Goal: Transaction & Acquisition: Download file/media

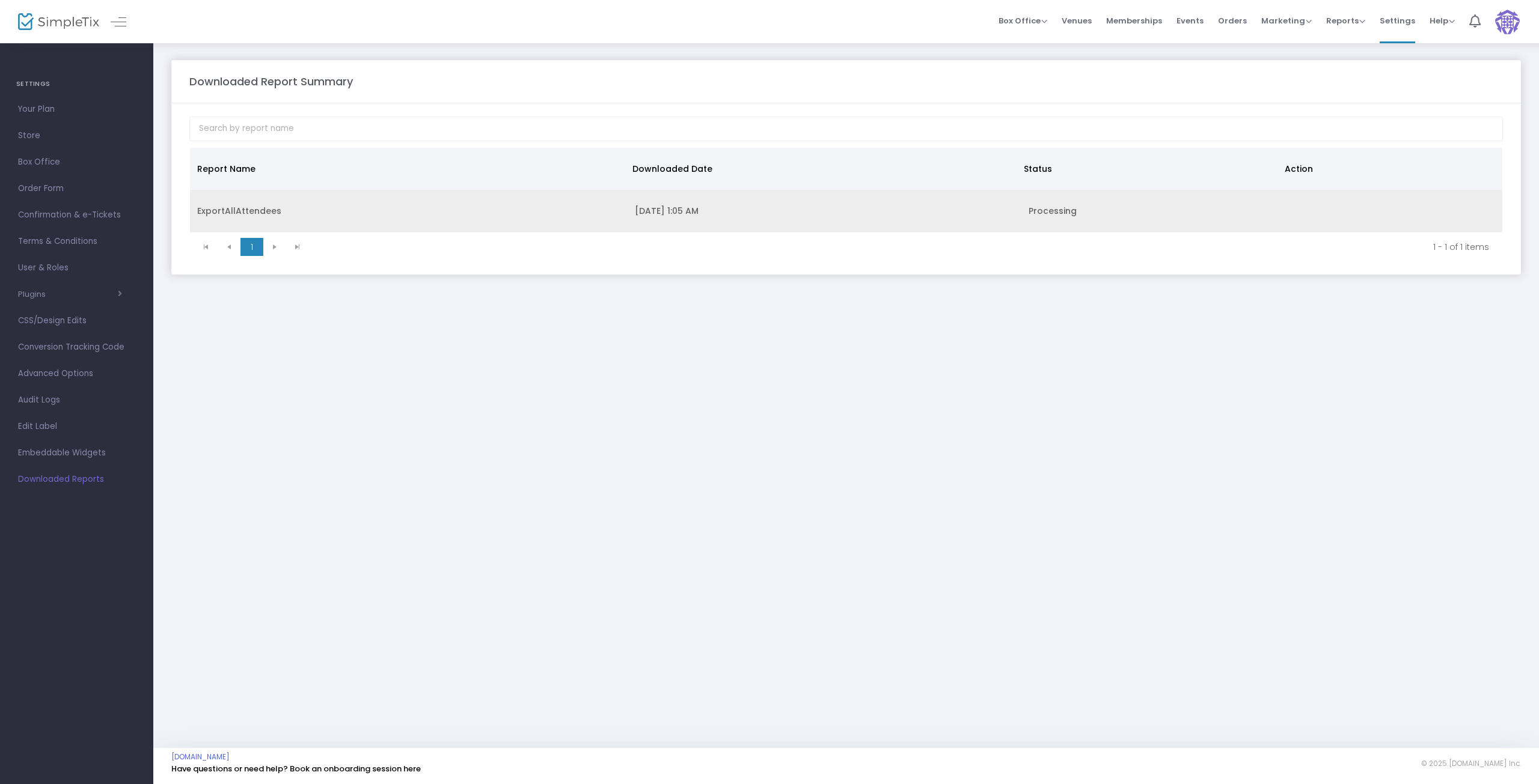
click at [671, 218] on td "[DATE] 1:05 AM" at bounding box center [824, 211] width 394 height 43
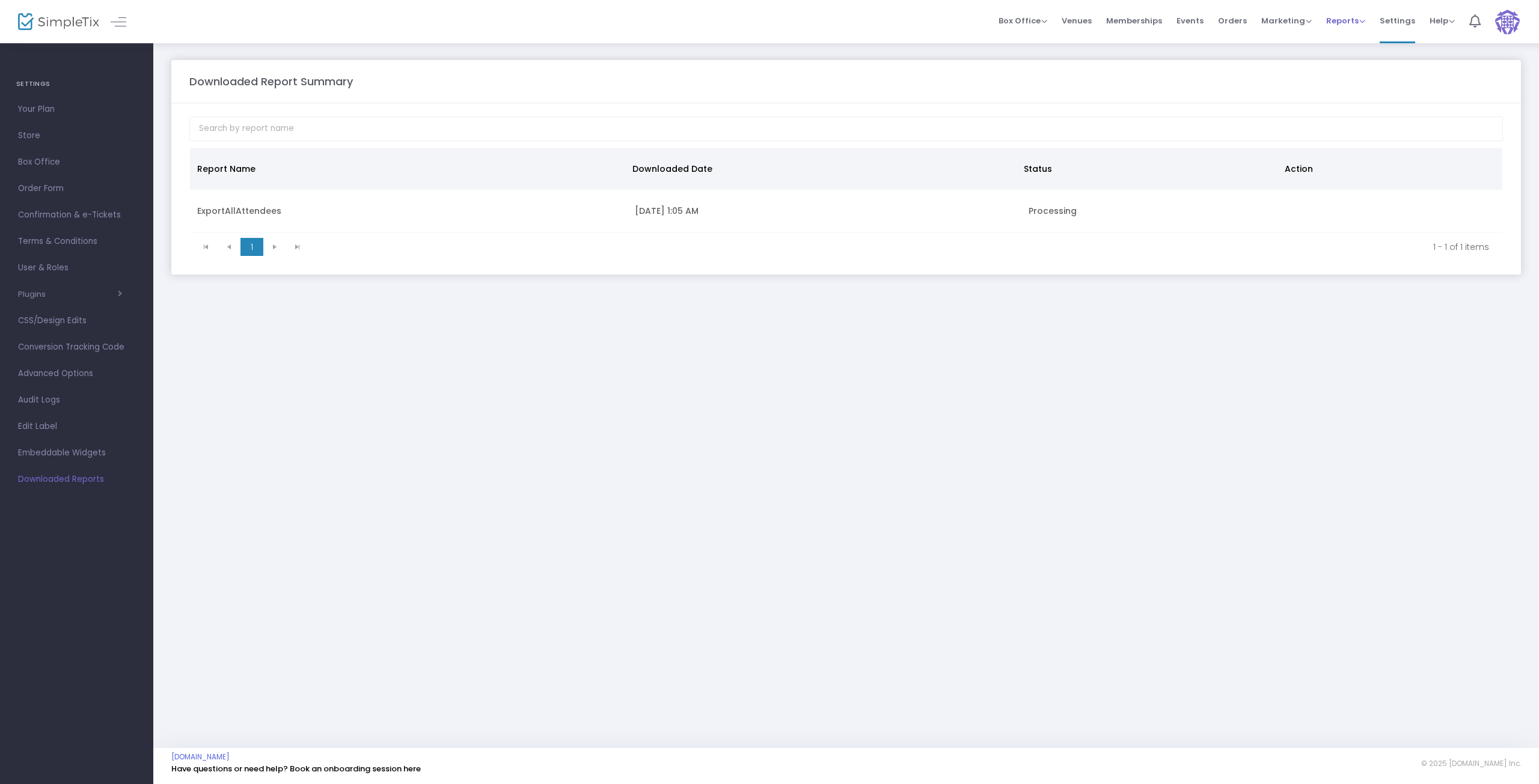
click at [1359, 20] on span "Reports" at bounding box center [1346, 21] width 39 height 12
click at [1355, 66] on li "Sales Reports" at bounding box center [1365, 64] width 78 height 23
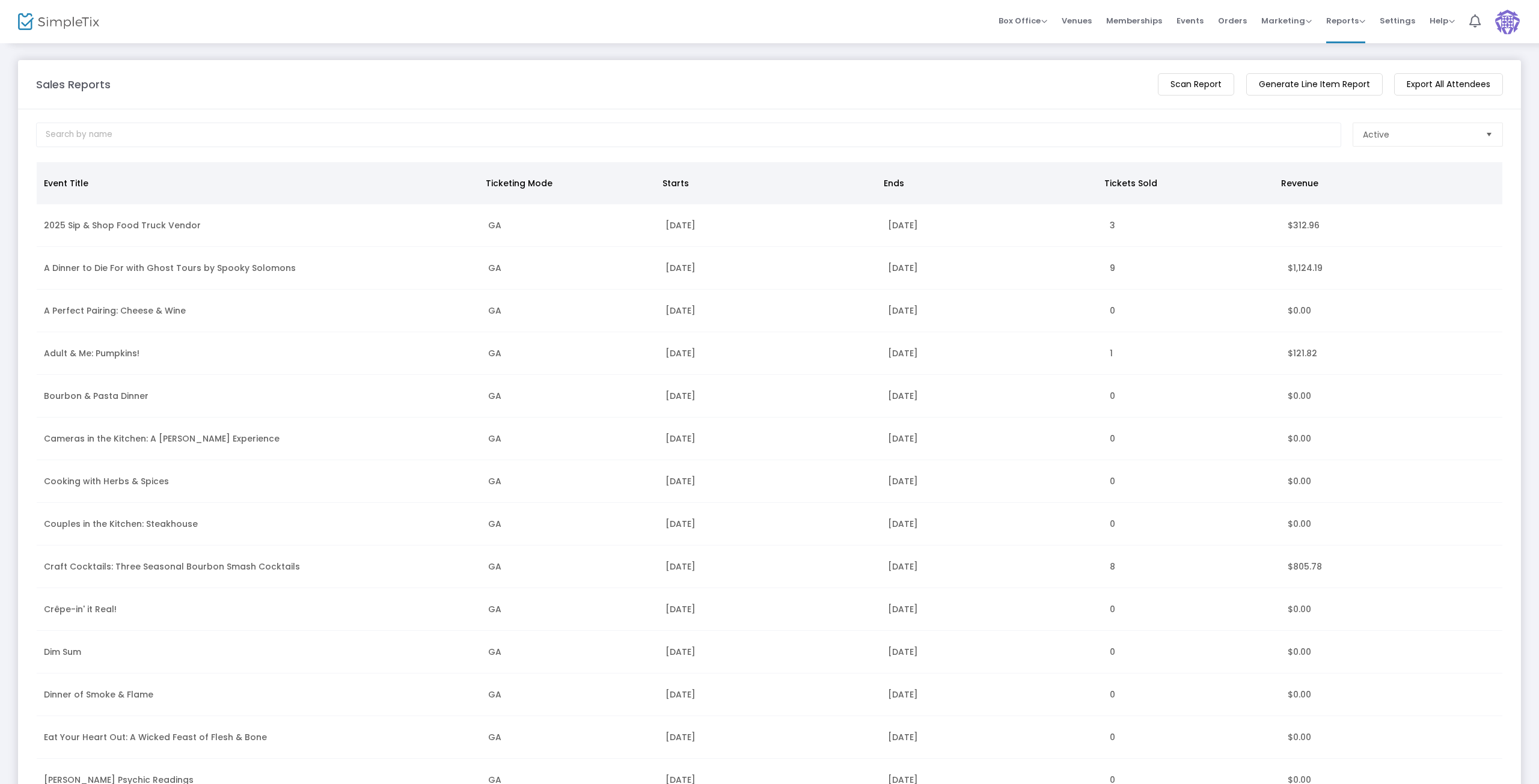
click at [1333, 87] on m-button "Generate Line Item Report" at bounding box center [1314, 85] width 137 height 22
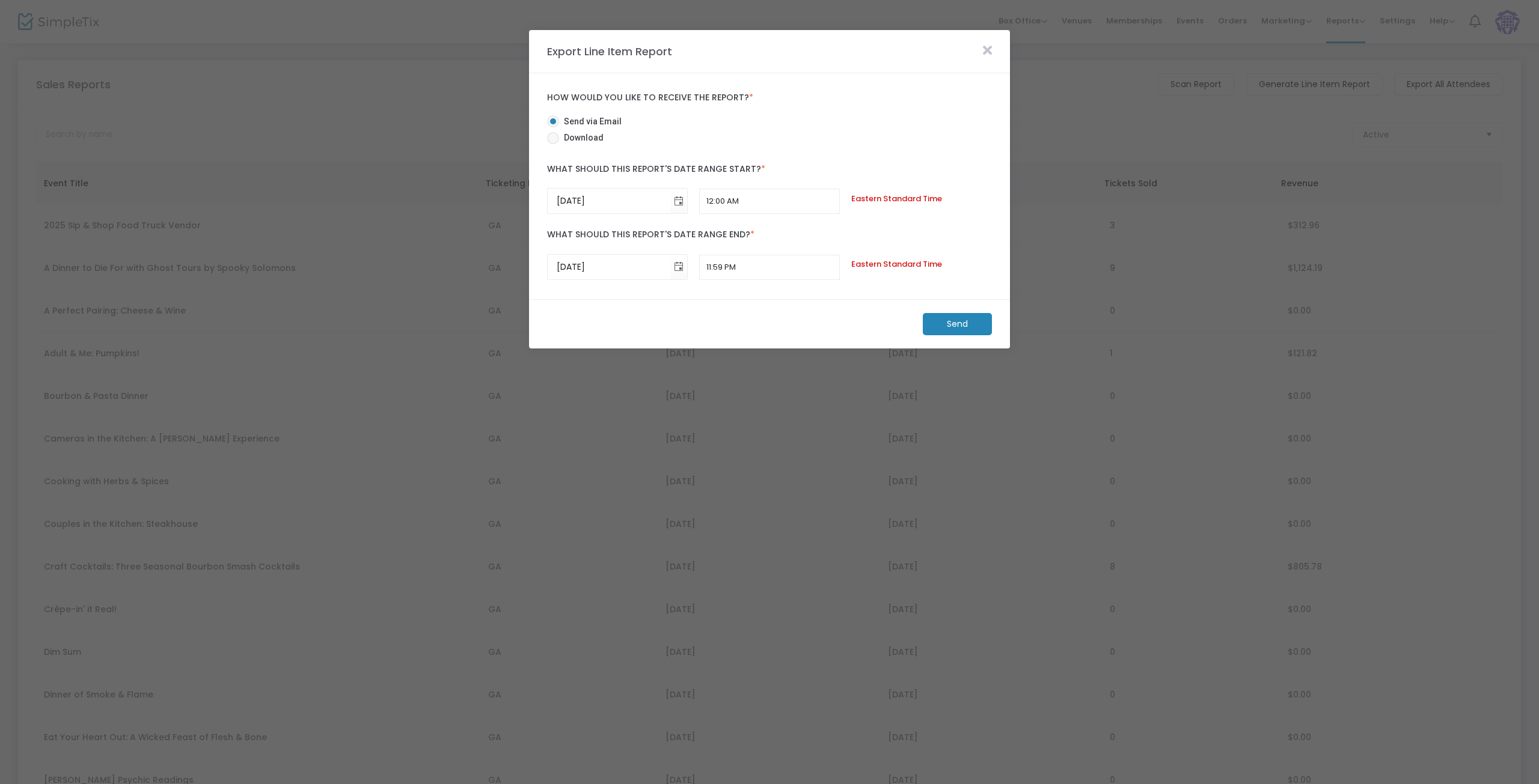
click at [554, 139] on span at bounding box center [553, 138] width 12 height 12
click at [553, 144] on input "Download" at bounding box center [552, 144] width 1 height 1
radio input "true"
click at [675, 200] on span "Toggle calendar" at bounding box center [678, 201] width 20 height 20
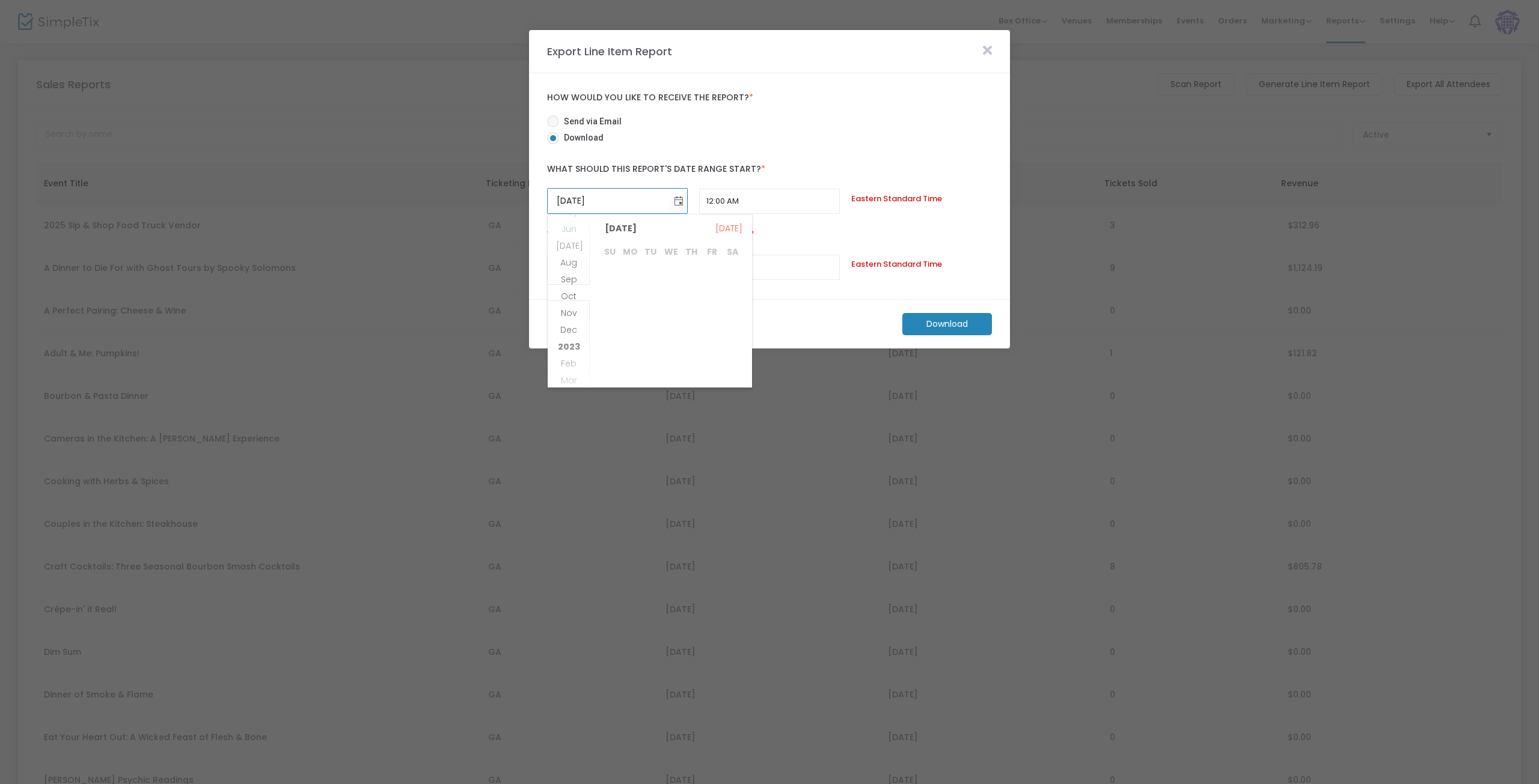
scroll to position [227653, 0]
click at [632, 304] on span "1" at bounding box center [629, 304] width 20 height 20
type input "1/1/2024"
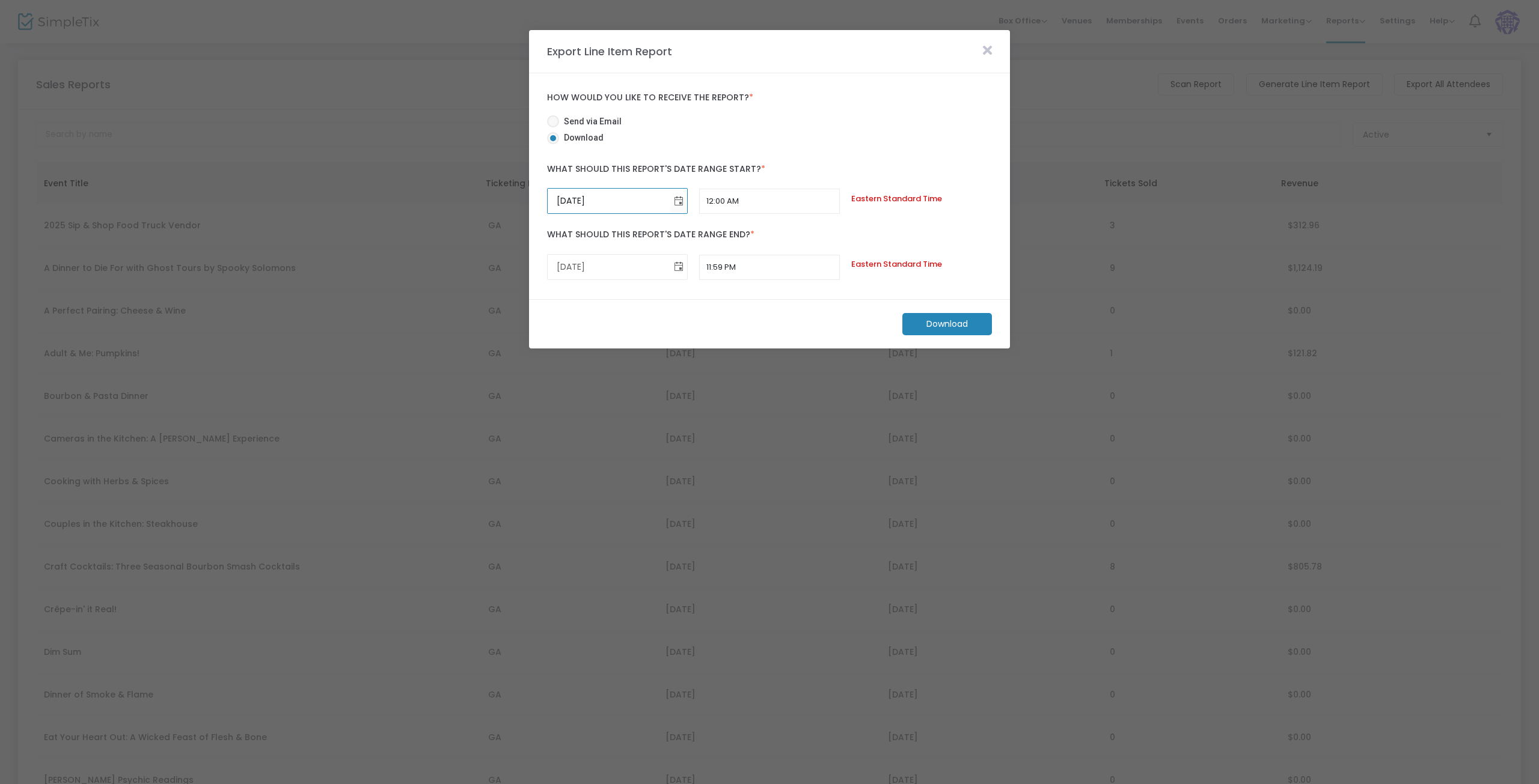
click at [677, 269] on span "Toggle calendar" at bounding box center [678, 267] width 20 height 20
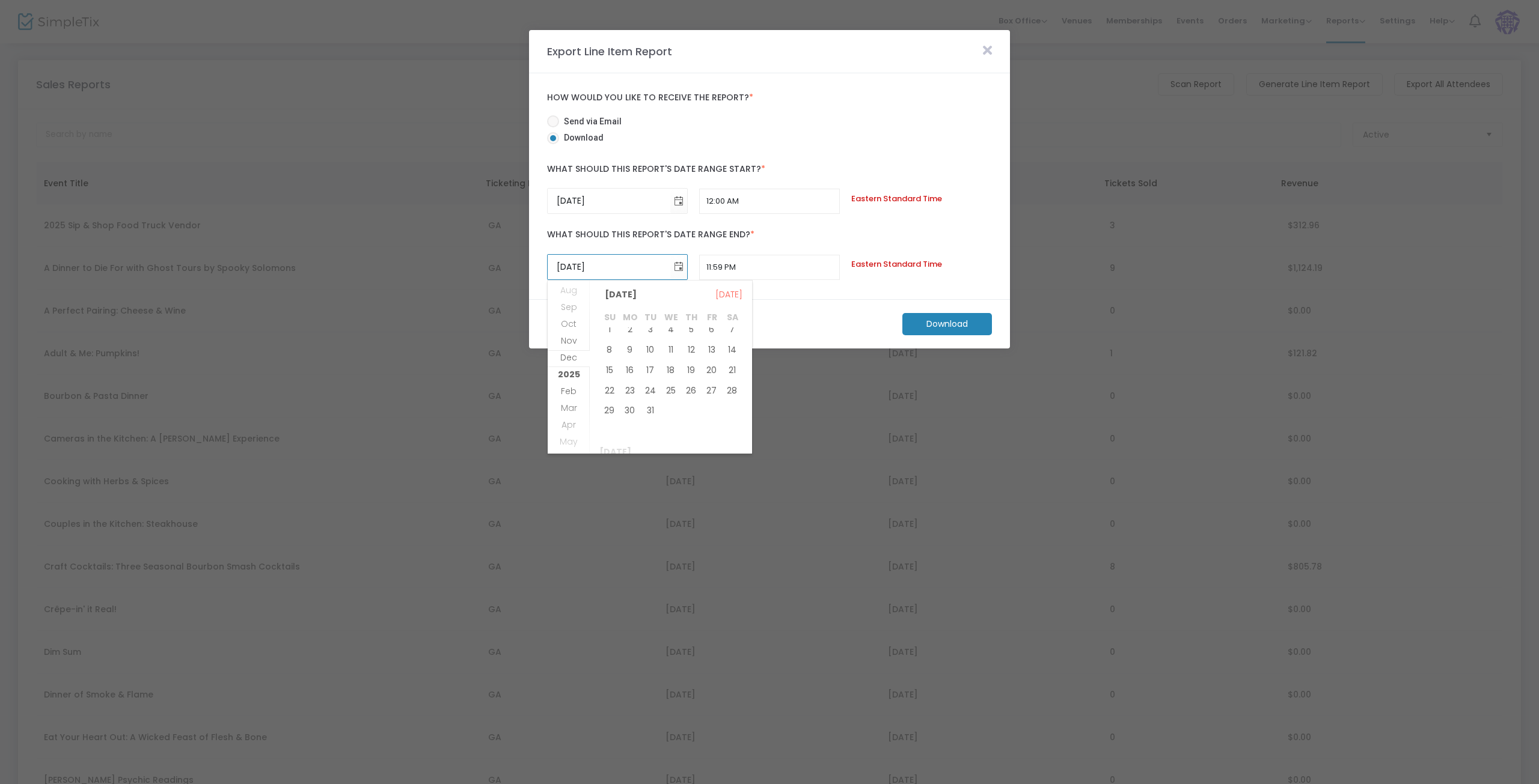
click at [653, 414] on span "31" at bounding box center [650, 411] width 20 height 20
type input "12/31/2024"
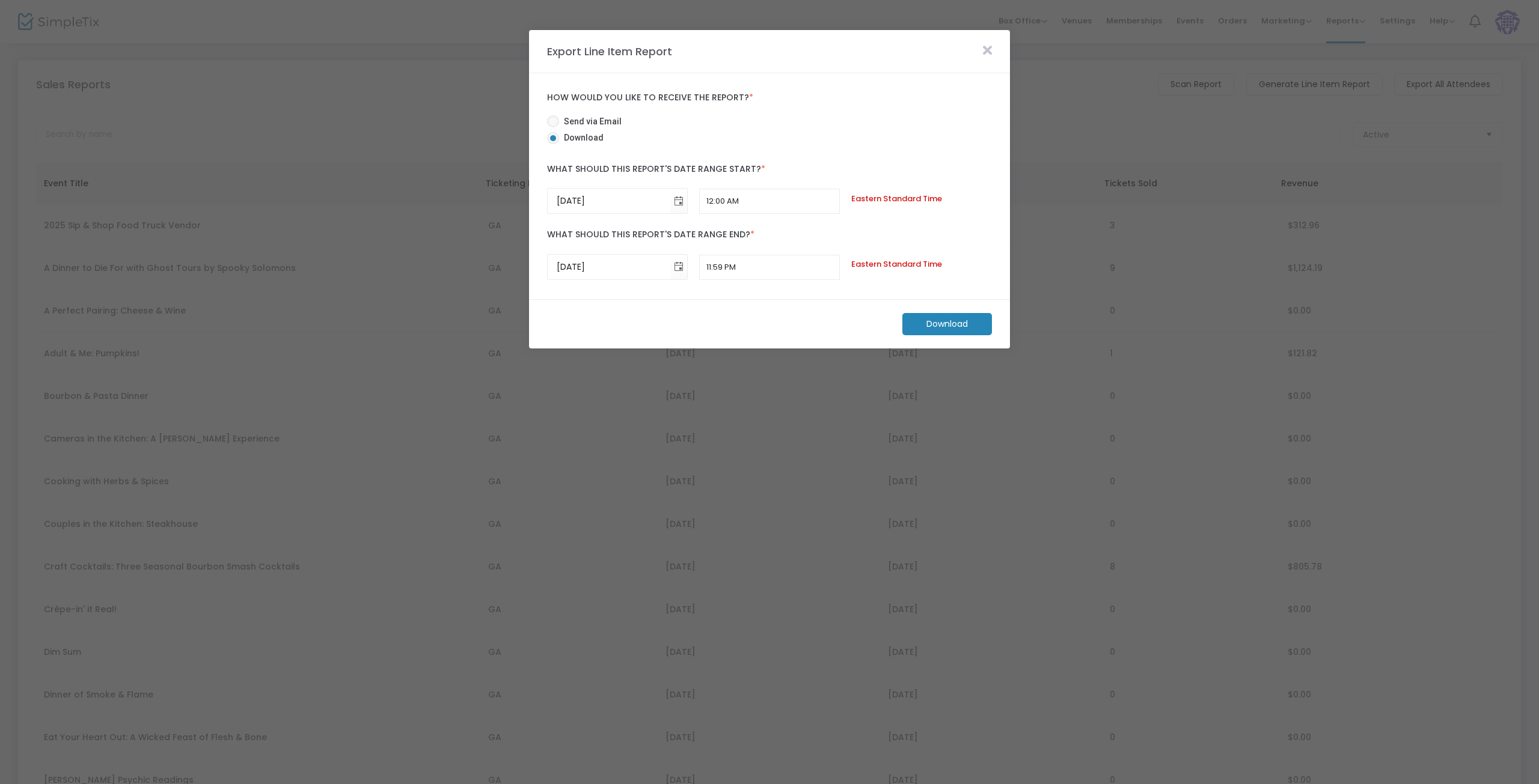
click at [967, 325] on m-button "Download" at bounding box center [947, 324] width 90 height 22
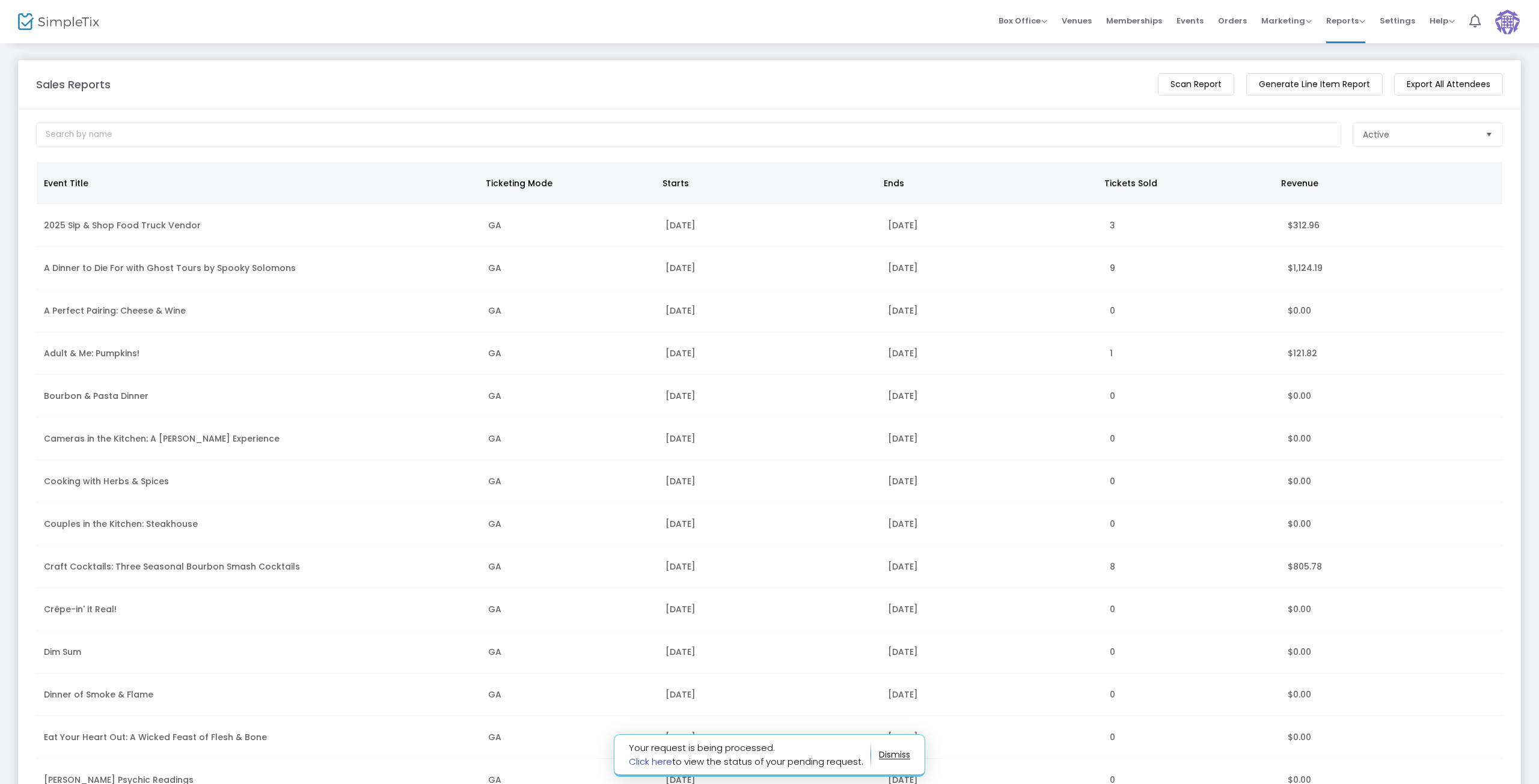
click at [657, 761] on link "Click here" at bounding box center [650, 761] width 44 height 12
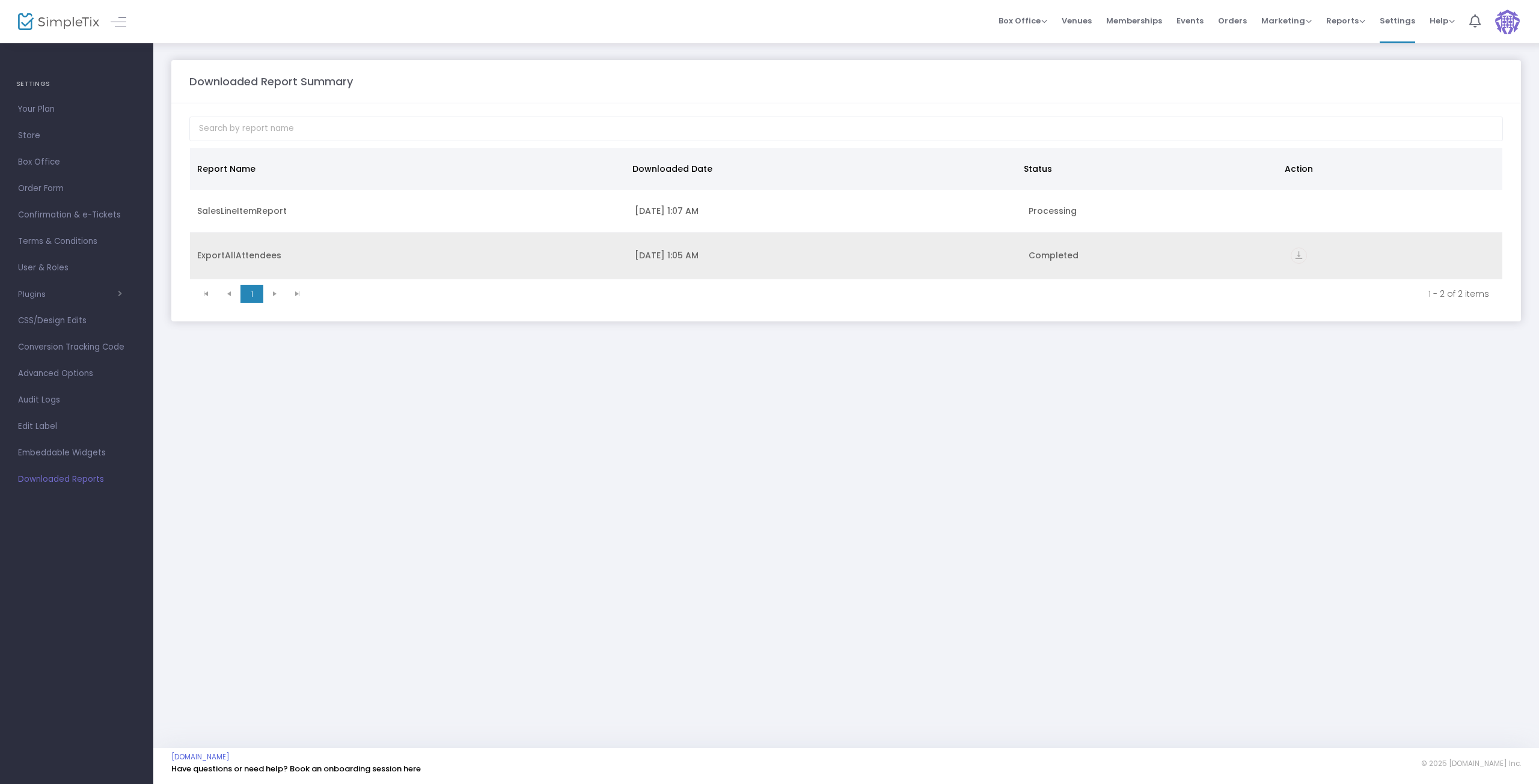
click at [744, 252] on div "9/19/2025 1:05 AM" at bounding box center [824, 255] width 379 height 12
click at [1298, 256] on icon "vertical_align_bottom" at bounding box center [1298, 256] width 16 height 16
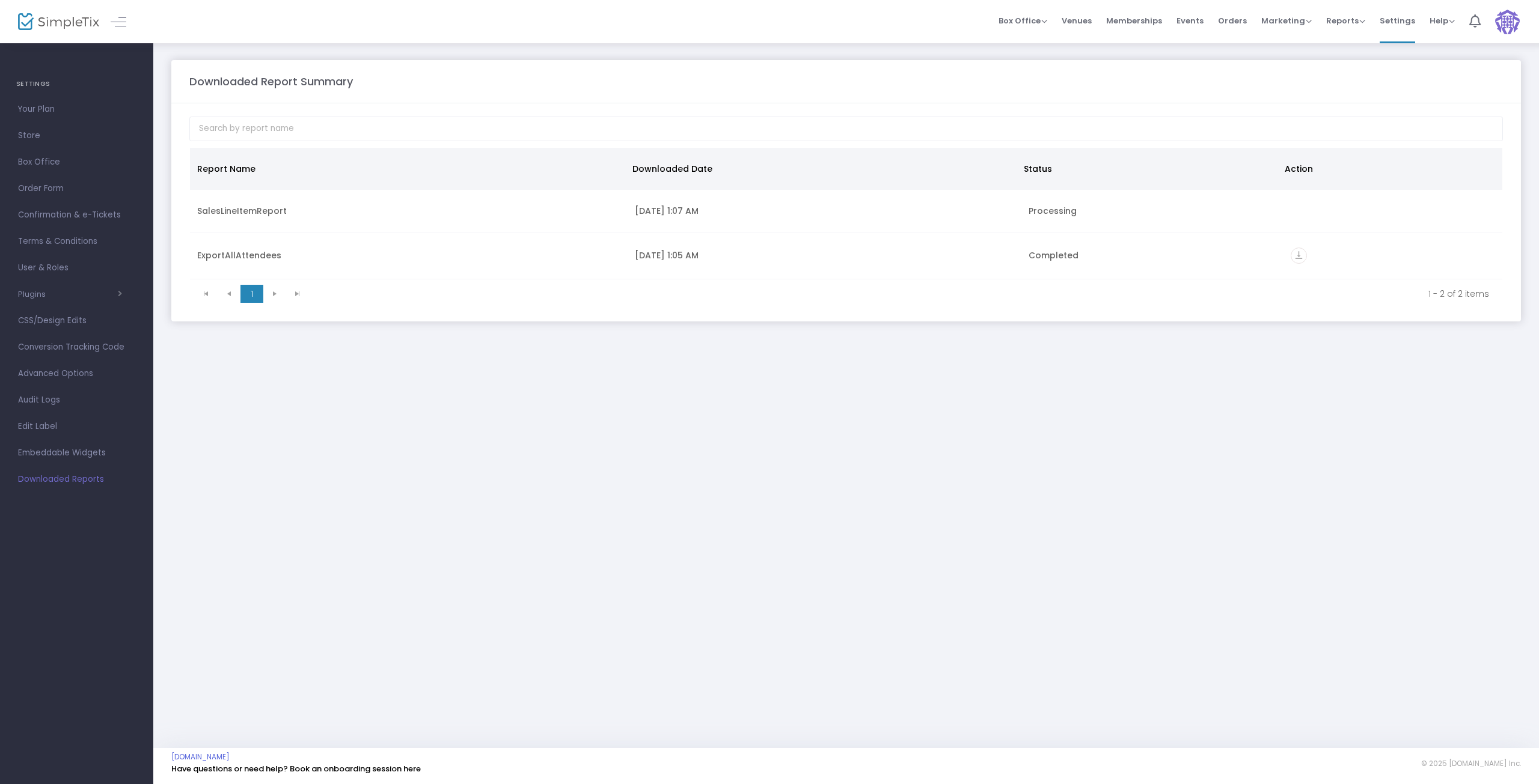
drag, startPoint x: 736, startPoint y: 252, endPoint x: 1154, endPoint y: 418, distance: 449.8
click at [1154, 418] on div "Downloaded Report Summary Report Name Downloaded Date Status Action SalesLineIt…" at bounding box center [846, 395] width 1385 height 706
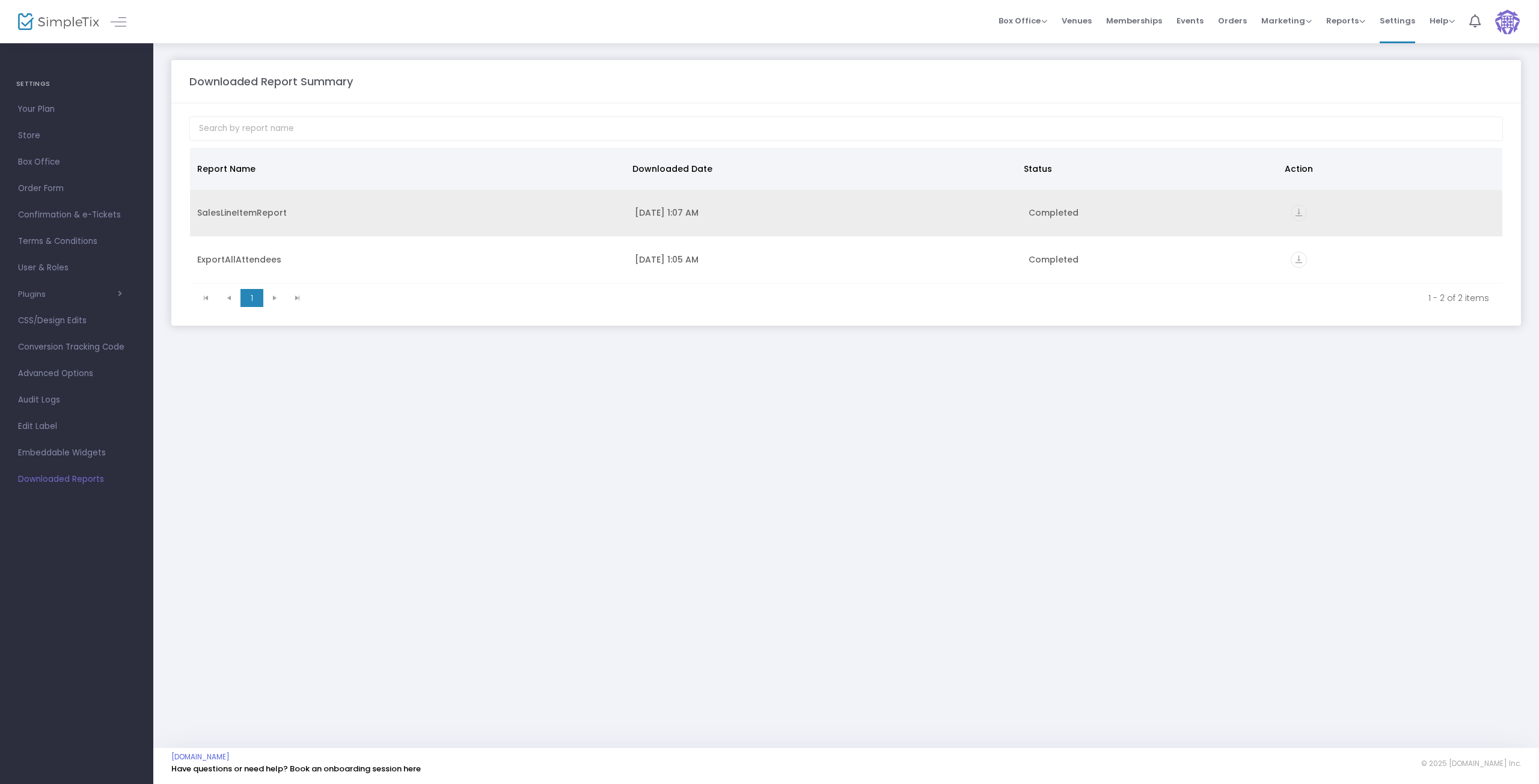
click at [1297, 213] on icon "vertical_align_bottom" at bounding box center [1298, 213] width 16 height 16
